Goal: Information Seeking & Learning: Understand process/instructions

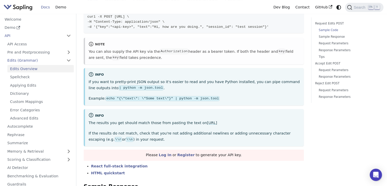
scroll to position [153, 0]
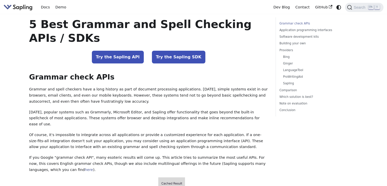
click at [60, 121] on p "Today, popular systems such as Grammarly, Microsoft Editor, and Sapling offer f…" at bounding box center [148, 118] width 239 height 18
click at [114, 56] on link "Try the Sapling API" at bounding box center [118, 57] width 52 height 13
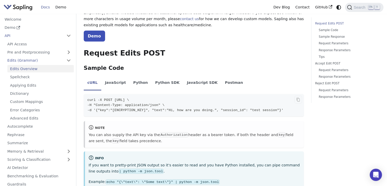
drag, startPoint x: 111, startPoint y: 100, endPoint x: 179, endPoint y: 100, distance: 68.0
click at [129, 100] on span "curl -X POST [URL] \" at bounding box center [108, 100] width 42 height 4
copy span "[URL]"
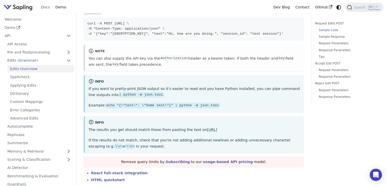
scroll to position [178, 0]
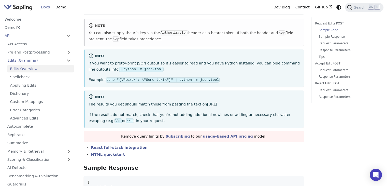
click at [207, 106] on link "[URL]" at bounding box center [212, 104] width 10 height 4
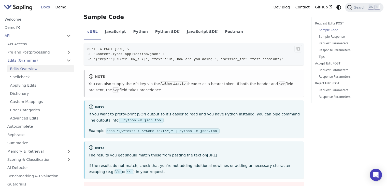
scroll to position [0, 7]
drag, startPoint x: 272, startPoint y: 59, endPoint x: 294, endPoint y: 60, distance: 22.7
click at [283, 60] on span "-d '{"key":"IGU4X5CON7ZZQ14KVQNIHKQKHMS8P5G8", "text":"Hi, how are you doing.",…" at bounding box center [185, 59] width 196 height 4
copy span "test session"
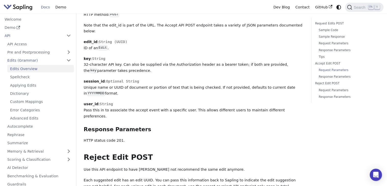
scroll to position [1120, 0]
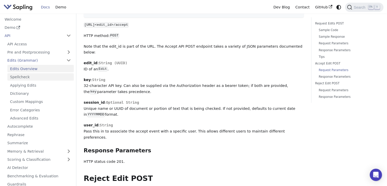
click at [22, 79] on link "Spellcheck" at bounding box center [40, 76] width 66 height 7
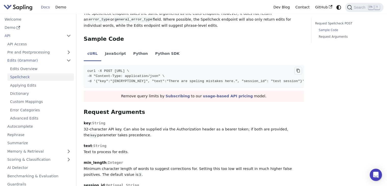
click at [297, 72] on icon "Copy code to clipboard" at bounding box center [298, 70] width 4 height 4
